Goal: Check status: Check status

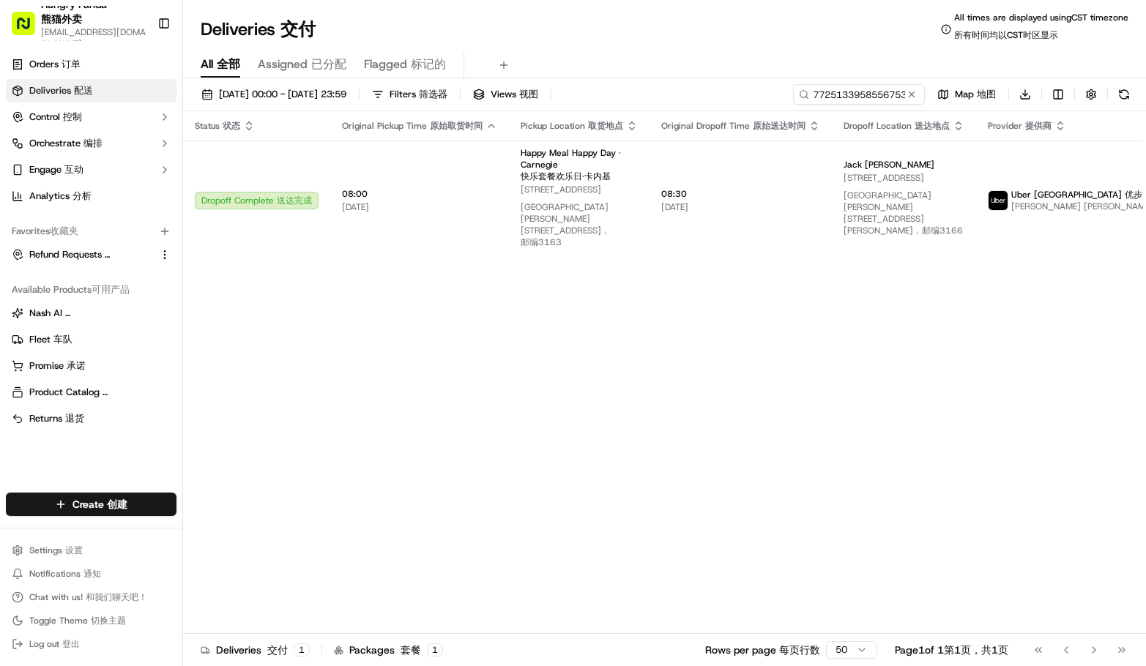
type input "7725133958556753721409"
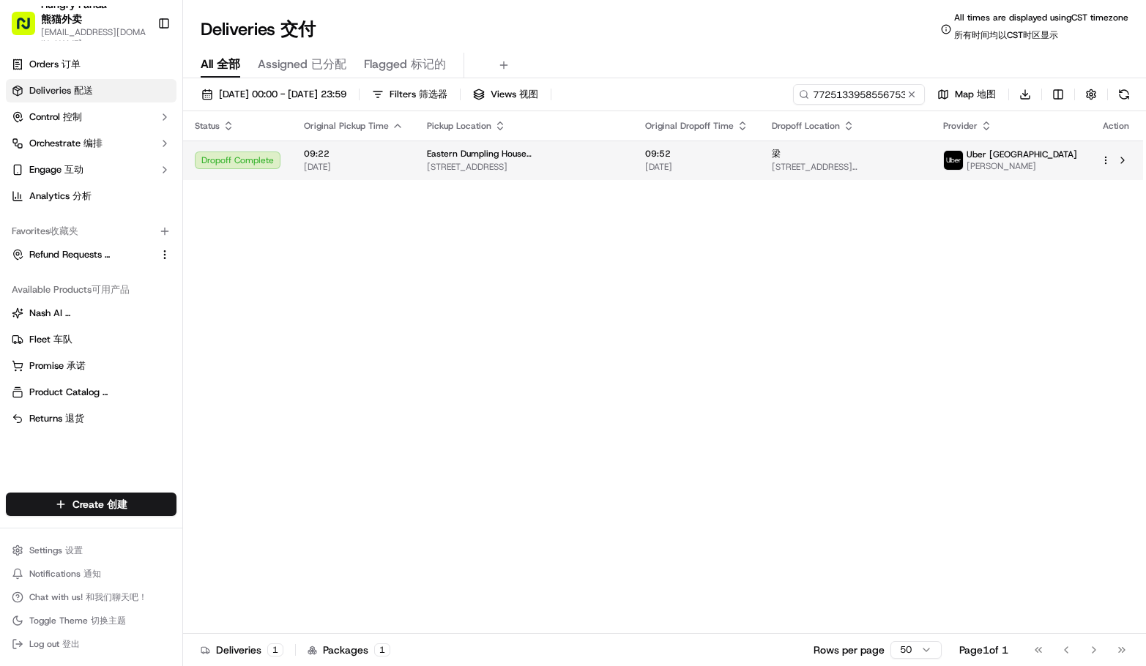
click at [990, 149] on td "Uber [GEOGRAPHIC_DATA] [PERSON_NAME]" at bounding box center [1009, 161] width 157 height 40
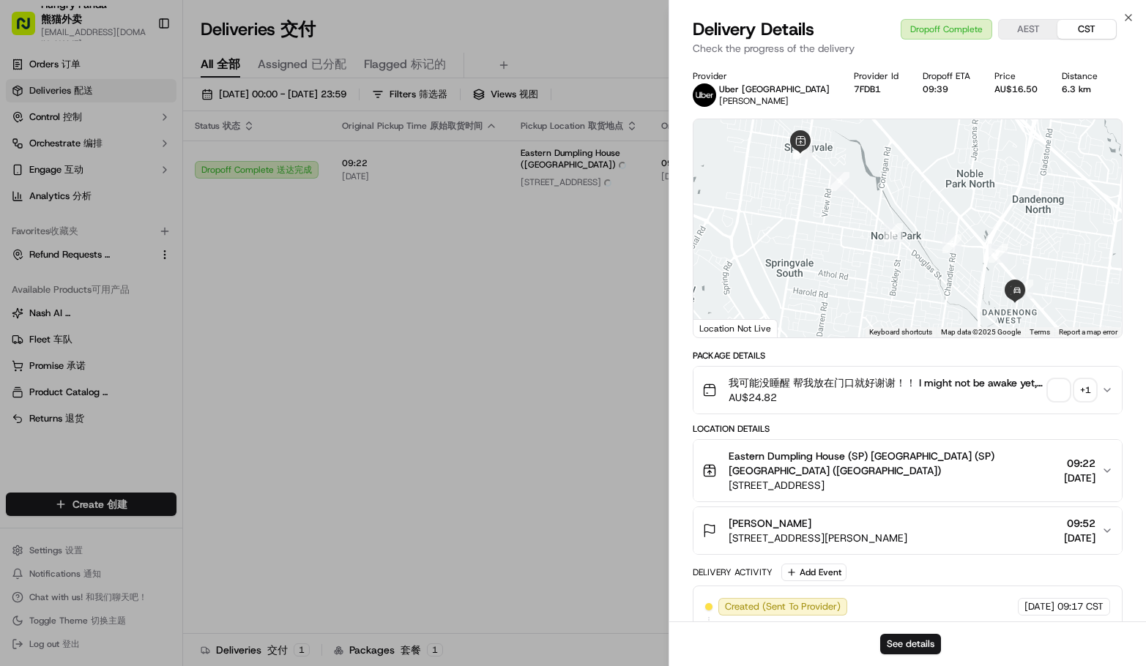
click at [1088, 384] on div "+ 1" at bounding box center [1085, 390] width 20 height 20
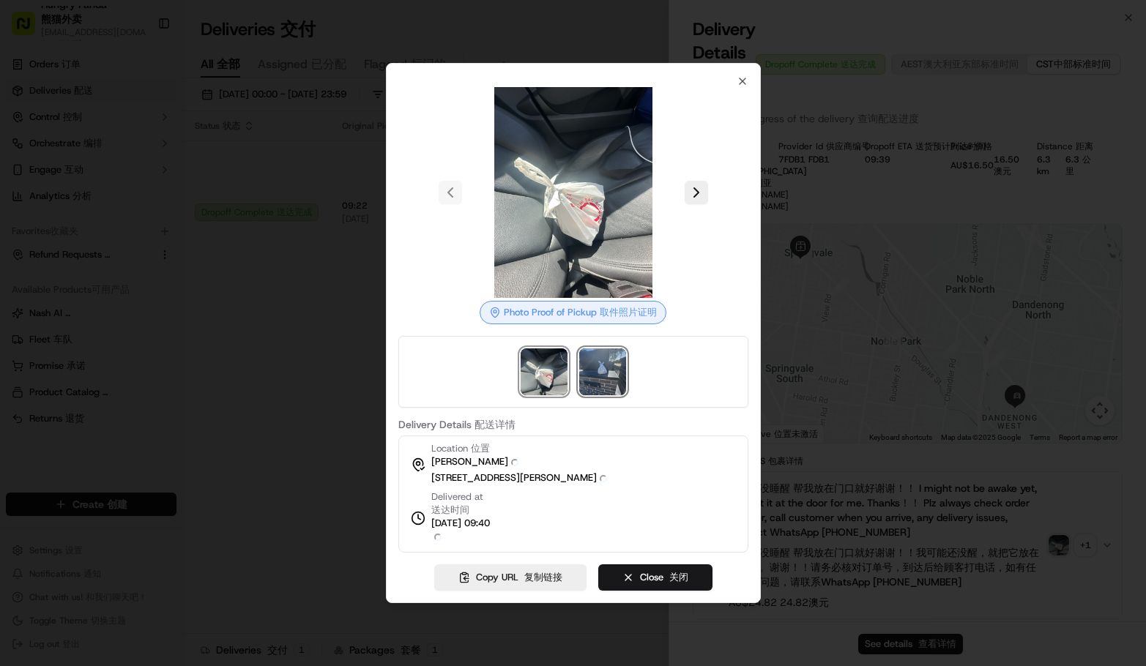
click at [607, 370] on img at bounding box center [602, 371] width 47 height 47
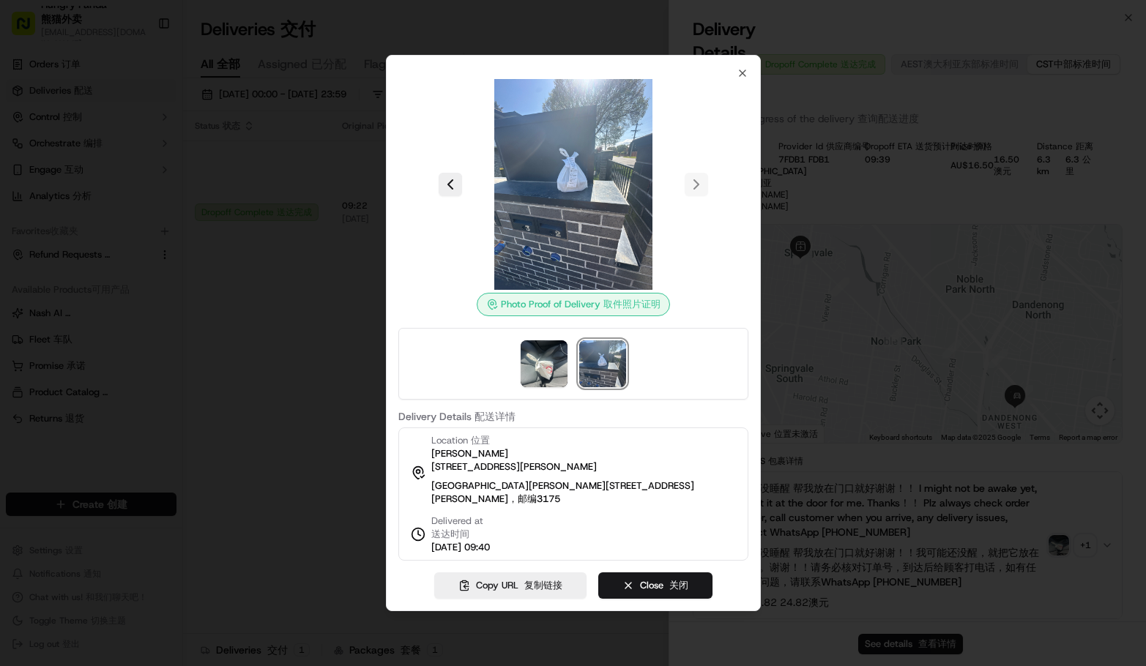
click at [742, 83] on div at bounding box center [573, 184] width 350 height 211
click at [744, 72] on icon "button" at bounding box center [742, 73] width 12 height 12
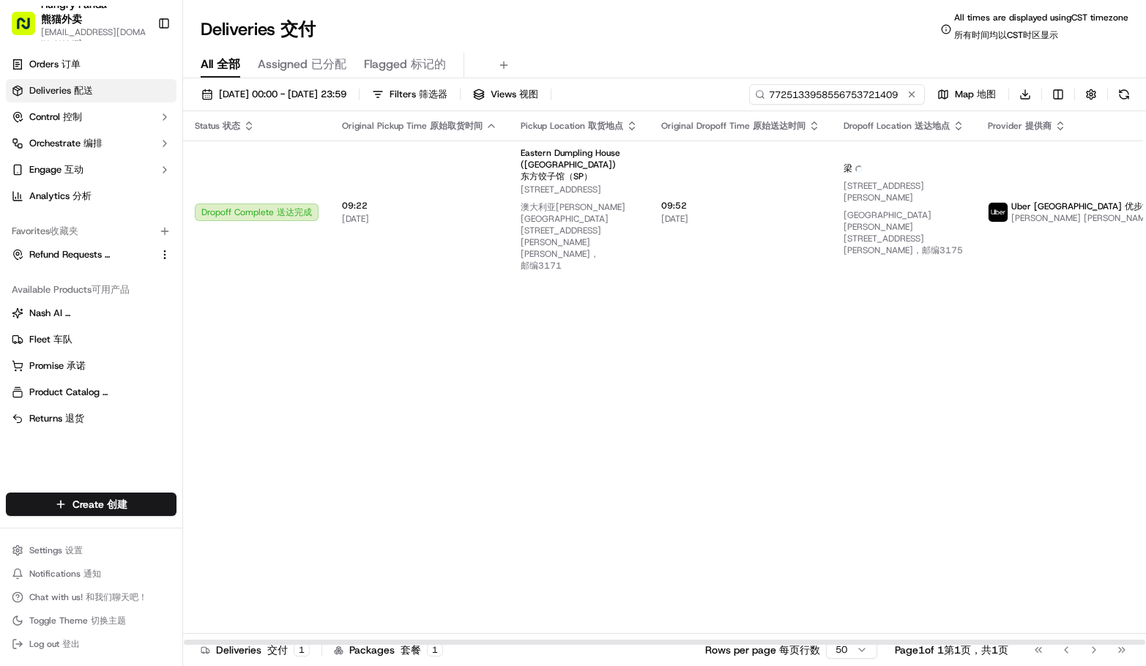
click at [857, 89] on input "7725133958556753721409" at bounding box center [837, 94] width 176 height 20
click at [845, 296] on div "Status Status 状态 Original Pickup Time Original Pickup Time 原始取货时间 Pickup Locati…" at bounding box center [719, 378] width 1073 height 534
